Goal: Use online tool/utility: Utilize a website feature to perform a specific function

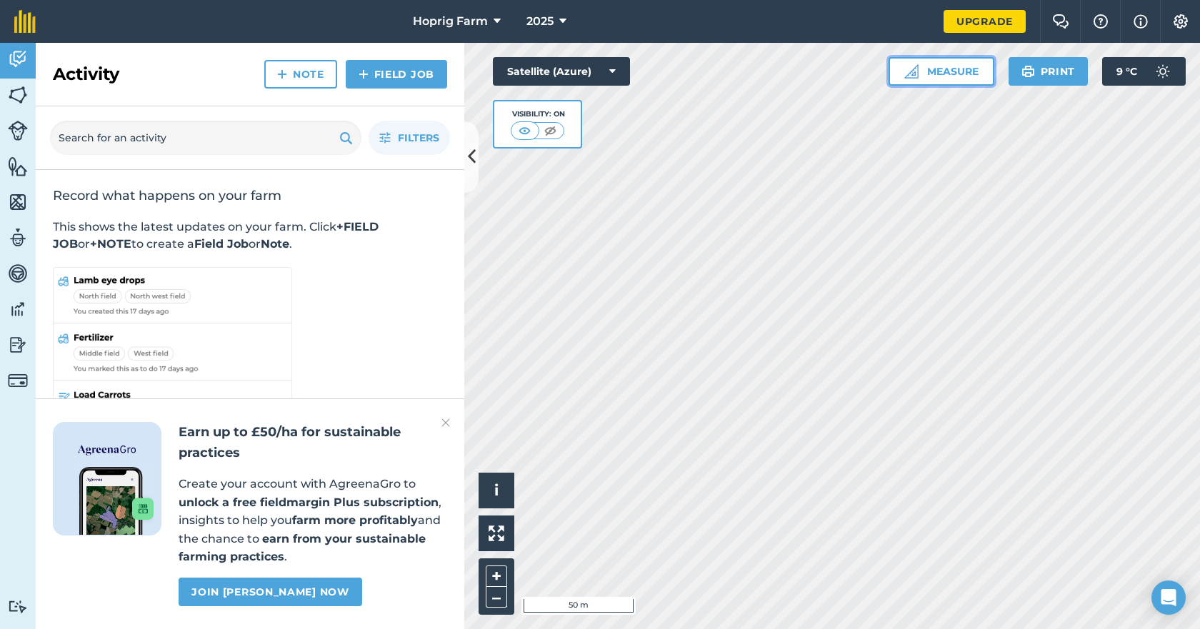
click at [905, 77] on img at bounding box center [911, 71] width 14 height 14
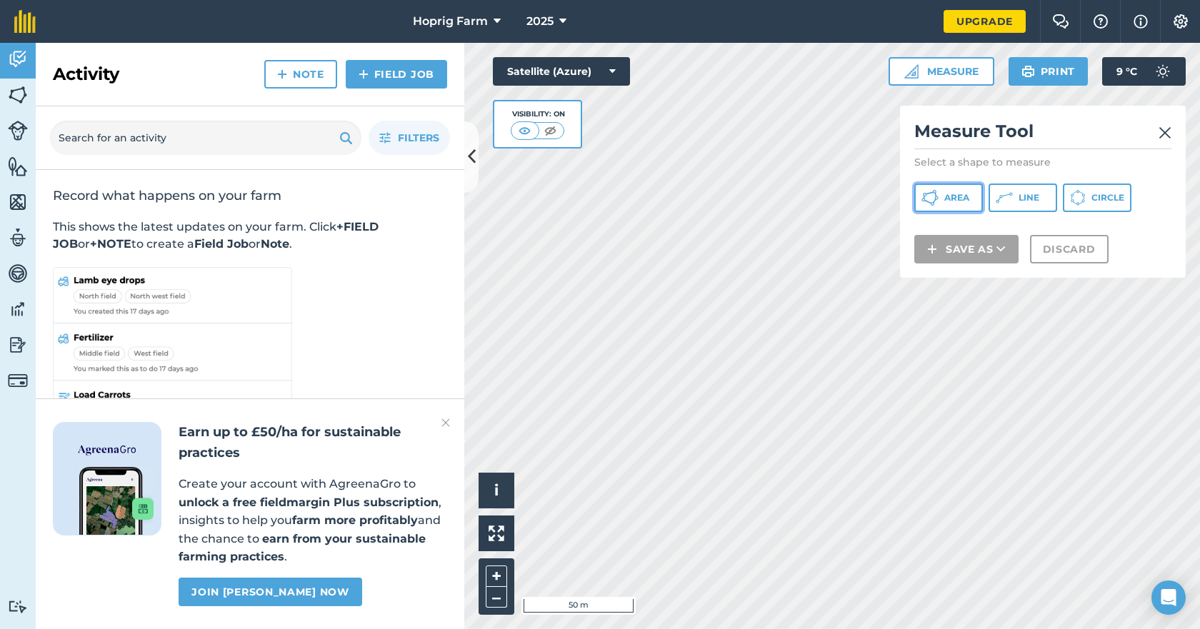
click at [970, 201] on button "Area" at bounding box center [948, 198] width 69 height 29
click at [531, 134] on img at bounding box center [525, 131] width 18 height 14
click at [542, 130] on img at bounding box center [550, 131] width 18 height 14
click at [526, 126] on img at bounding box center [525, 131] width 18 height 14
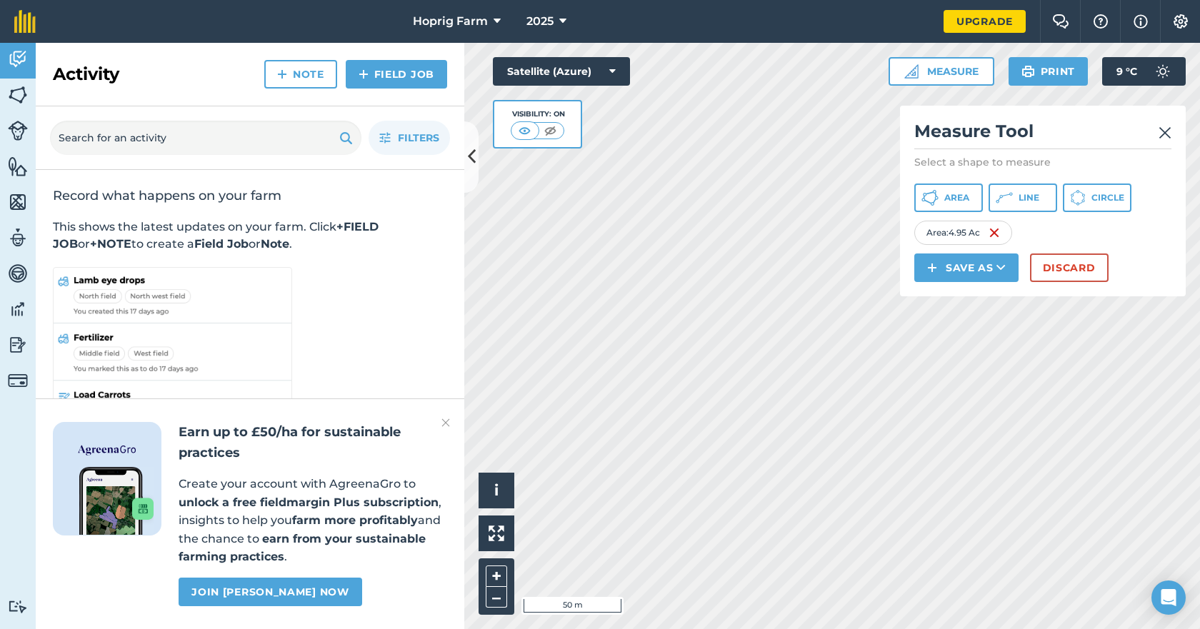
click at [774, 629] on html "Hoprig Farm 2025 Upgrade Farm Chat Help Info Settings Map printing is not avail…" at bounding box center [600, 314] width 1200 height 629
click at [1075, 266] on button "Discard" at bounding box center [1069, 268] width 79 height 29
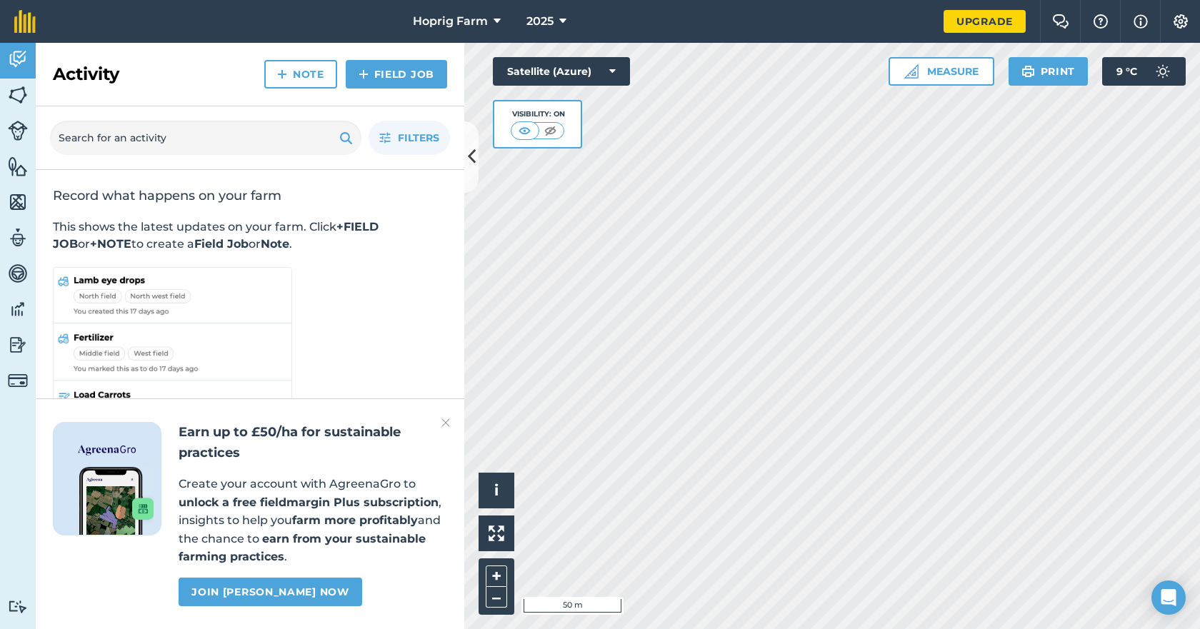
click at [700, 0] on html "Hoprig Farm 2025 Upgrade Farm Chat Help Info Settings Map printing is not avail…" at bounding box center [600, 314] width 1200 height 629
